Goal: Information Seeking & Learning: Learn about a topic

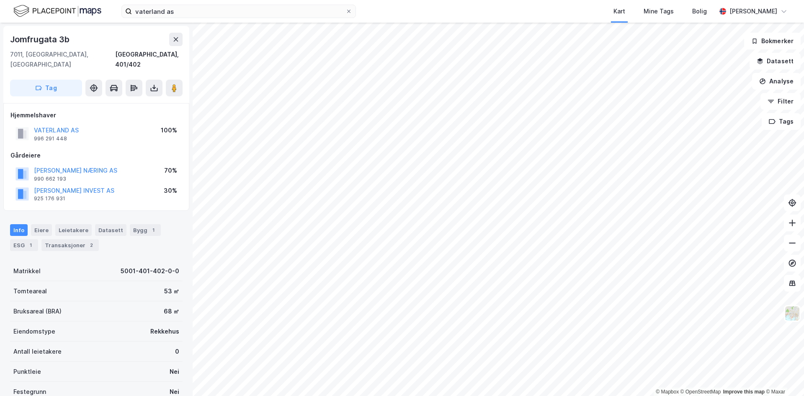
scroll to position [1, 0]
click at [0, 0] on button "VATERLAND AS" at bounding box center [0, 0] width 0 height 0
